Goal: Information Seeking & Learning: Learn about a topic

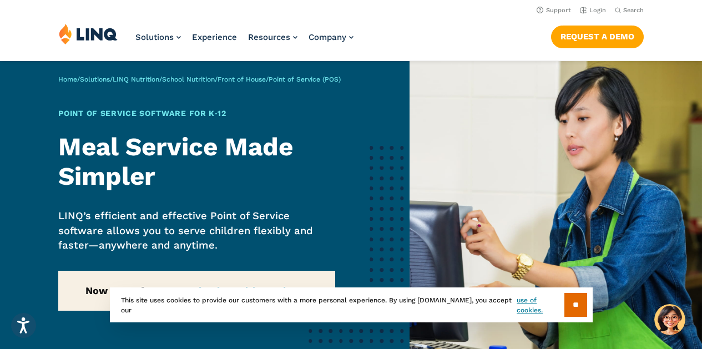
click at [329, 78] on span "Point of Service (POS)" at bounding box center [305, 79] width 72 height 8
click at [331, 75] on span "Point of Service (POS)" at bounding box center [305, 79] width 72 height 8
click at [326, 80] on span "Point of Service (POS)" at bounding box center [305, 79] width 72 height 8
click at [328, 79] on span "Point of Service (POS)" at bounding box center [305, 79] width 72 height 8
click at [329, 78] on span "Point of Service (POS)" at bounding box center [305, 79] width 72 height 8
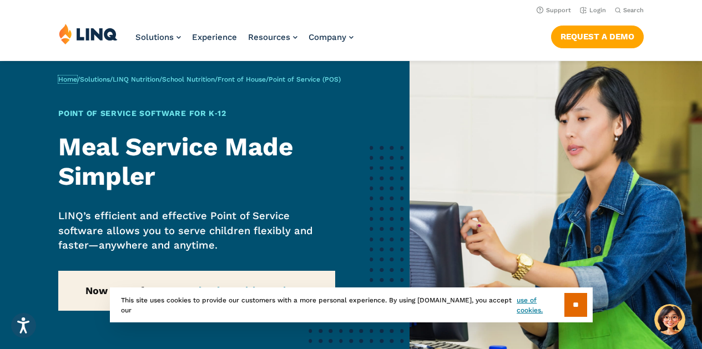
click at [60, 83] on link "Home" at bounding box center [67, 79] width 19 height 8
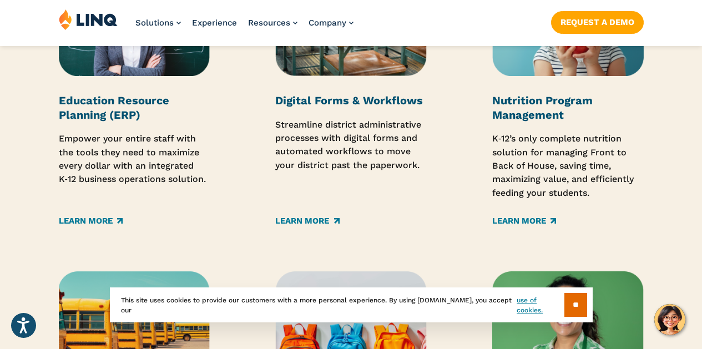
scroll to position [1476, 0]
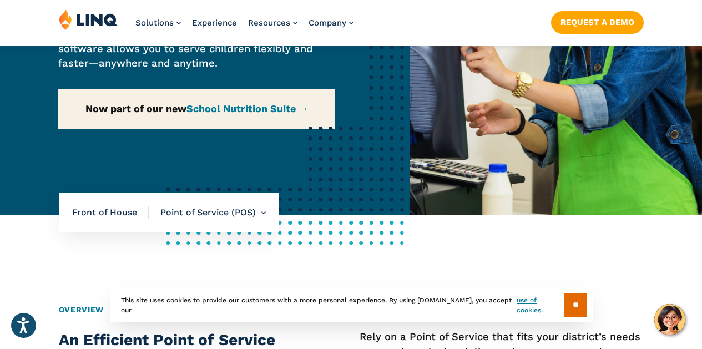
scroll to position [183, 0]
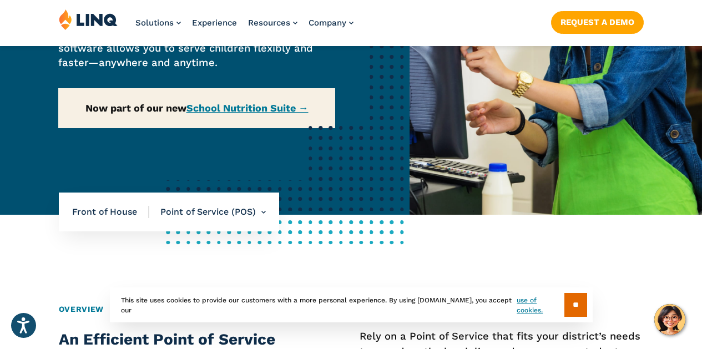
click at [204, 215] on li "Point of Service (POS) Overview Online Portal Free & Reduced Meals Point of Ser…" at bounding box center [207, 212] width 117 height 39
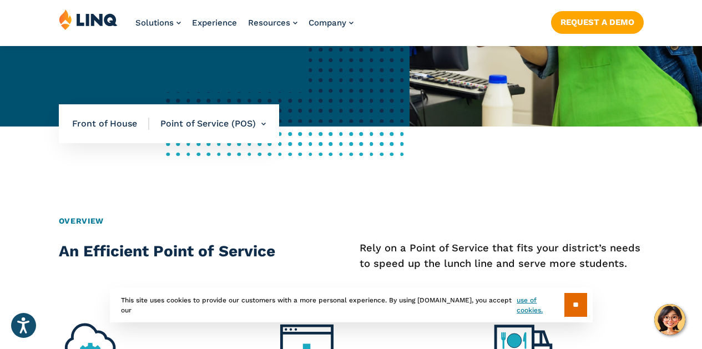
scroll to position [298, 0]
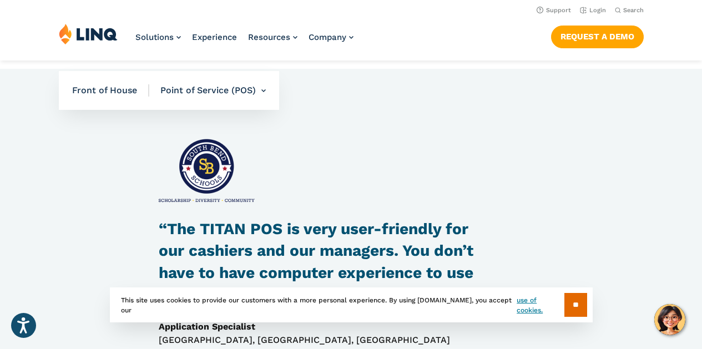
scroll to position [985, 0]
